Goal: Find specific page/section: Find specific page/section

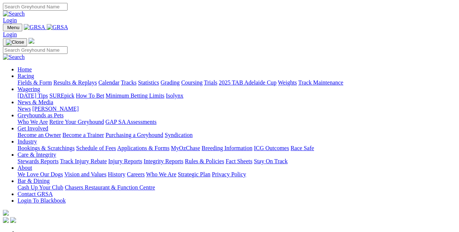
click at [136, 80] on link "Tracks" at bounding box center [129, 83] width 16 height 6
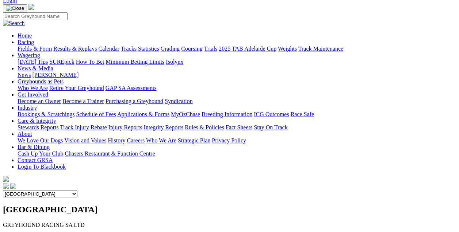
scroll to position [36, 0]
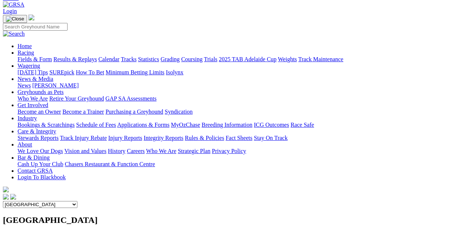
click at [77, 201] on select "Angle Park Gawler [GEOGRAPHIC_DATA] [PERSON_NAME][GEOGRAPHIC_DATA] [US_STATE] G…" at bounding box center [40, 204] width 74 height 7
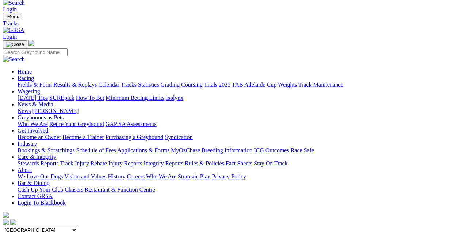
scroll to position [0, 0]
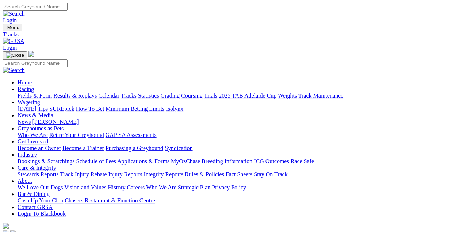
click at [276, 93] on link "2025 TAB Adelaide Cup" at bounding box center [248, 96] width 58 height 6
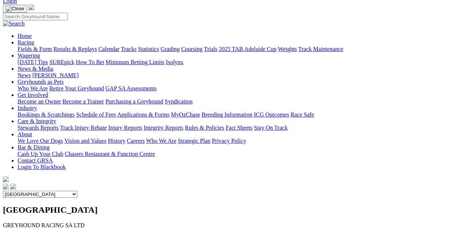
scroll to position [36, 0]
